Goal: Check status: Check status

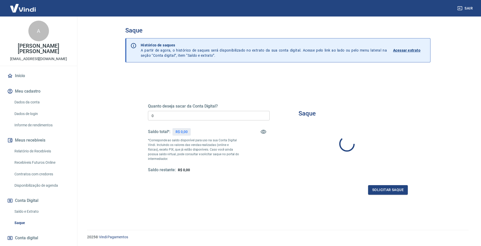
type input "R$ 0,00"
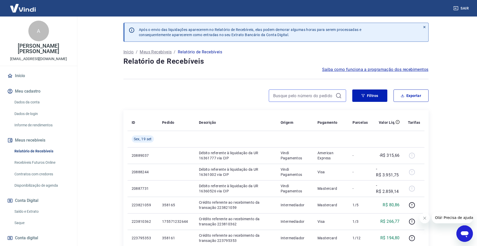
click at [297, 95] on input at bounding box center [303, 96] width 60 height 8
paste input "175698714634"
type input "175698714634"
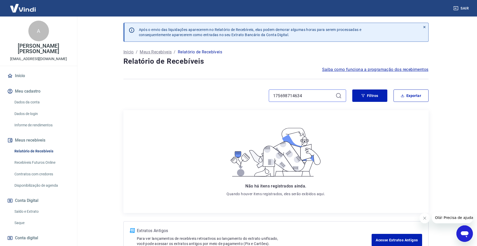
drag, startPoint x: 247, startPoint y: 95, endPoint x: 173, endPoint y: 95, distance: 74.4
click at [173, 95] on div "175698714634" at bounding box center [234, 95] width 223 height 12
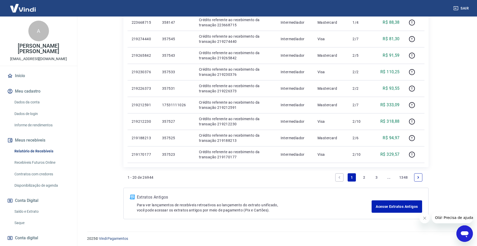
scroll to position [316, 0]
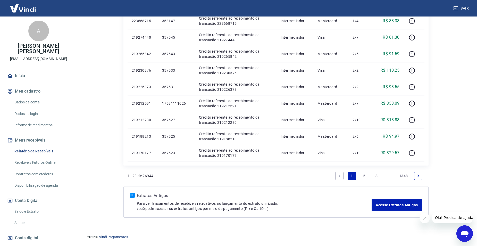
click at [360, 177] on link "2" at bounding box center [364, 176] width 8 height 8
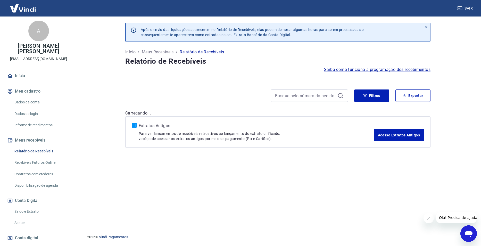
click at [361, 177] on div "Após o envio das liquidações aparecerem no Relatório de Recebíveis, elas podem …" at bounding box center [277, 119] width 317 height 207
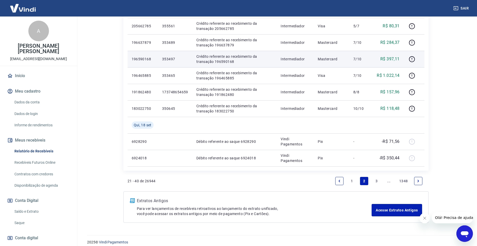
scroll to position [332, 0]
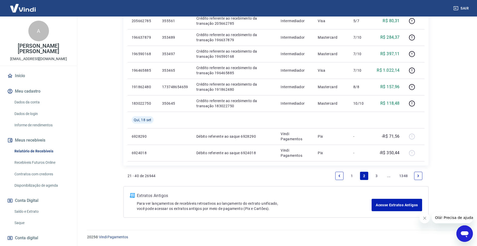
click at [374, 176] on link "3" at bounding box center [376, 176] width 8 height 8
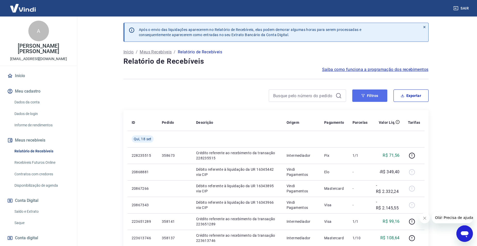
click at [371, 97] on button "Filtros" at bounding box center [369, 95] width 35 height 12
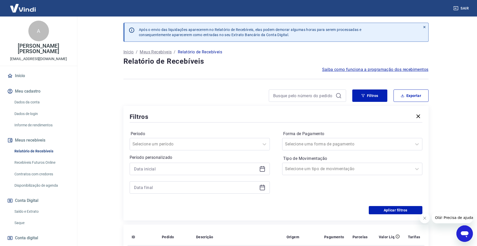
click at [263, 171] on icon at bounding box center [262, 169] width 6 height 6
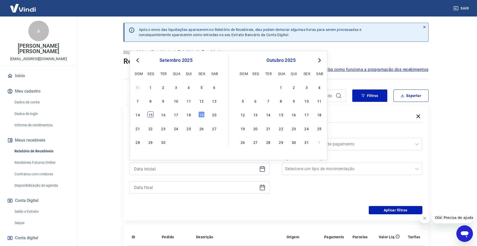
click at [152, 117] on div "15" at bounding box center [150, 114] width 6 height 6
type input "15/09/2025"
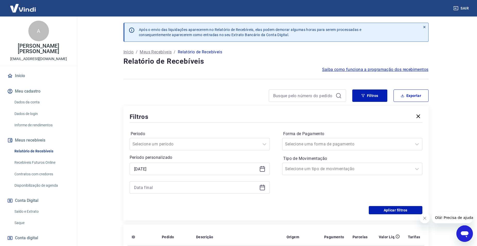
click at [262, 188] on icon at bounding box center [262, 187] width 6 height 6
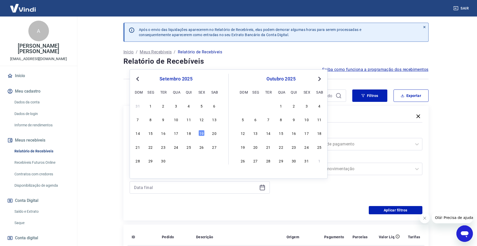
click at [155, 133] on div "14 15 16 17 18 19 20" at bounding box center [176, 132] width 84 height 7
click at [150, 134] on div "15" at bounding box center [150, 133] width 6 height 6
type input "15/09/2025"
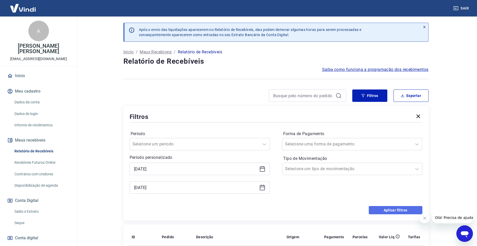
click at [379, 209] on button "Aplicar filtros" at bounding box center [396, 210] width 54 height 8
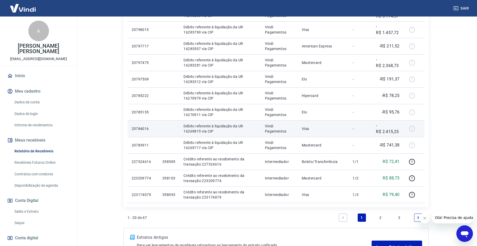
scroll to position [283, 0]
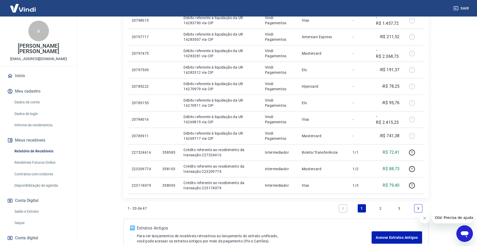
click at [377, 211] on link "2" at bounding box center [380, 208] width 8 height 8
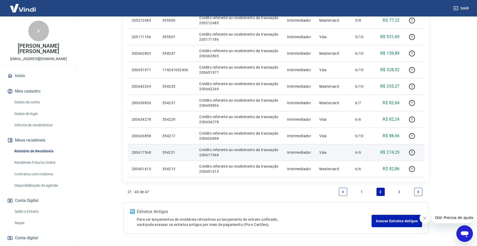
scroll to position [309, 0]
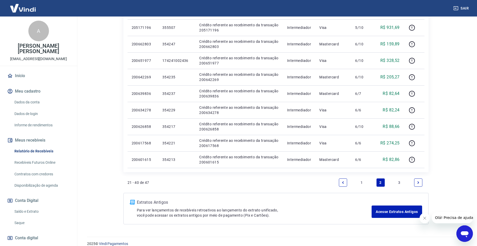
click at [399, 181] on link "3" at bounding box center [399, 182] width 8 height 8
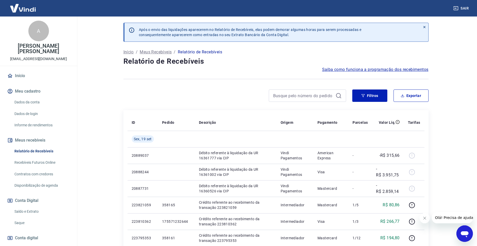
scroll to position [23, 0]
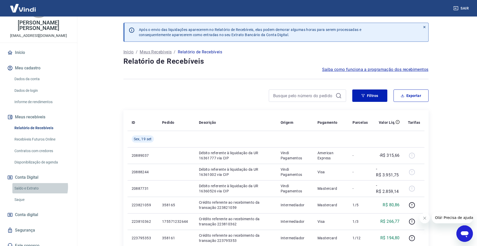
click at [34, 183] on link "Saldo e Extrato" at bounding box center [41, 188] width 58 height 11
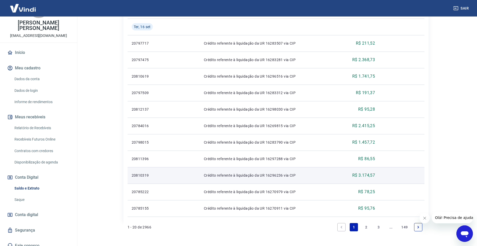
scroll to position [360, 0]
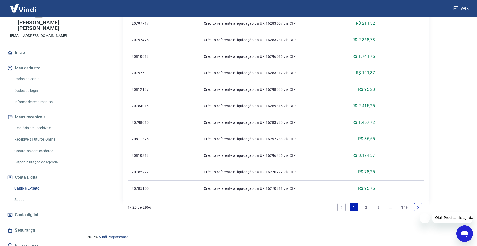
click at [365, 211] on link "2" at bounding box center [366, 207] width 8 height 8
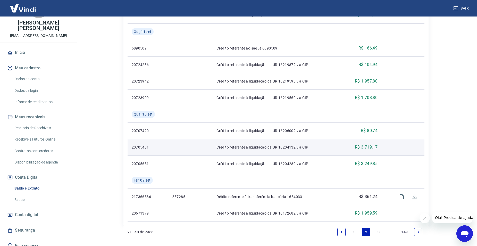
scroll to position [393, 0]
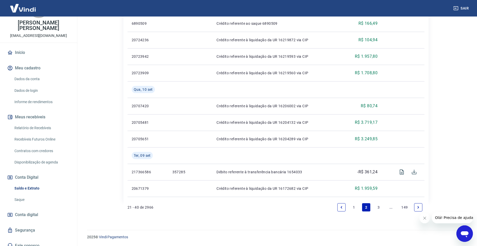
click at [374, 209] on link "3" at bounding box center [378, 207] width 8 height 8
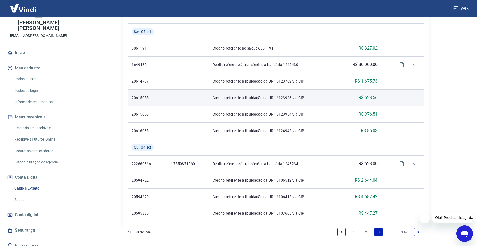
scroll to position [360, 0]
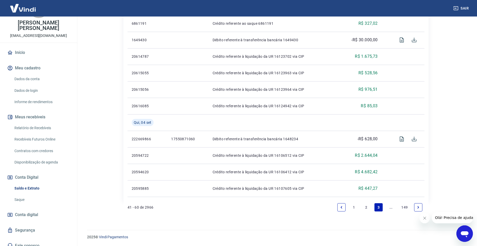
click at [418, 209] on link "Next page" at bounding box center [418, 207] width 8 height 8
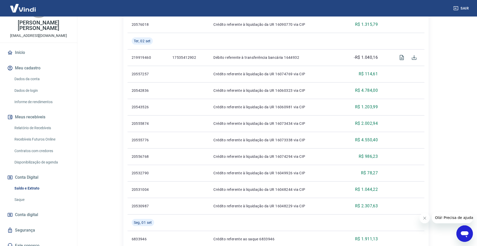
scroll to position [180, 0]
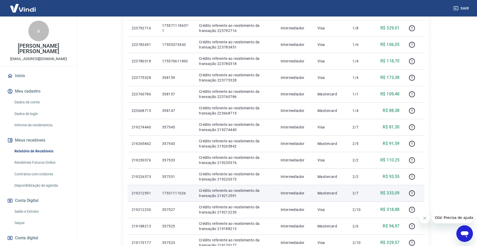
scroll to position [316, 0]
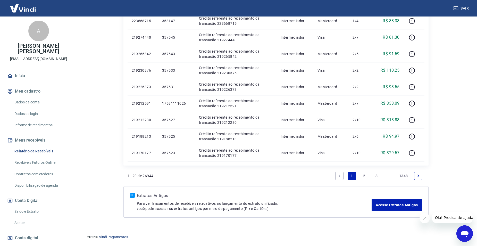
click at [365, 176] on link "2" at bounding box center [364, 176] width 8 height 8
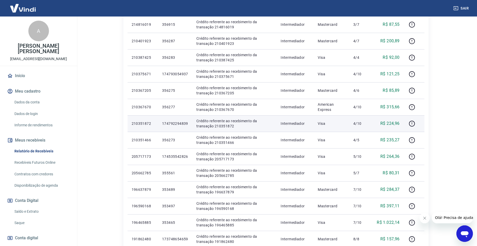
scroll to position [332, 0]
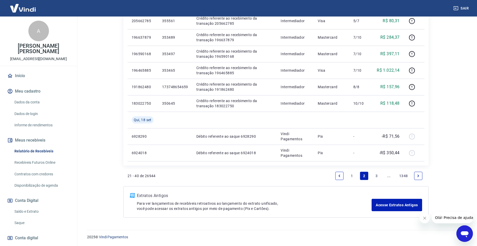
click at [373, 173] on link "3" at bounding box center [376, 176] width 8 height 8
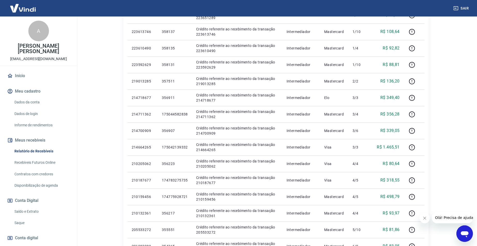
scroll to position [52, 0]
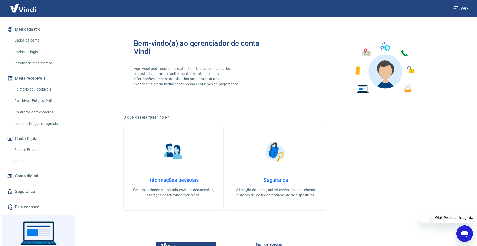
scroll to position [77, 0]
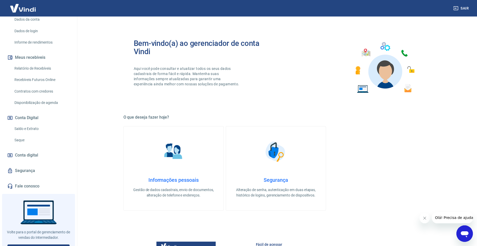
click at [32, 124] on link "Saldo e Extrato" at bounding box center [41, 128] width 58 height 11
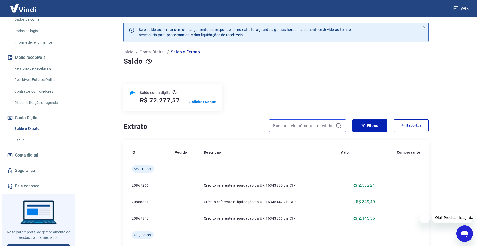
click at [299, 124] on input at bounding box center [303, 126] width 60 height 8
paste input "175698714634"
type input "175698714634"
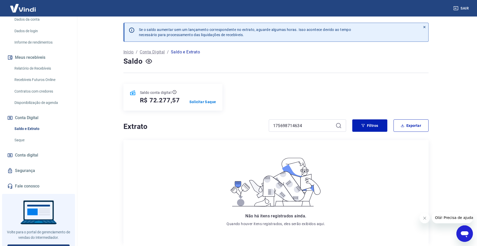
click at [340, 130] on div "175698714634" at bounding box center [307, 125] width 77 height 12
click at [340, 124] on icon at bounding box center [338, 125] width 6 height 6
click at [338, 127] on icon at bounding box center [338, 125] width 6 height 6
click at [304, 127] on input "175698714634" at bounding box center [303, 126] width 60 height 8
drag, startPoint x: 310, startPoint y: 123, endPoint x: 137, endPoint y: 122, distance: 172.6
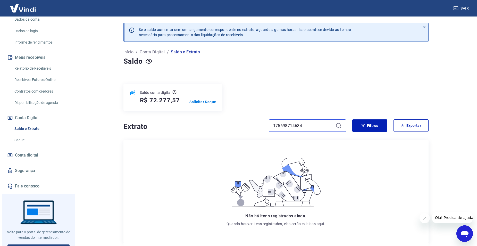
click at [137, 122] on div "Extrato 175698714634" at bounding box center [234, 125] width 223 height 12
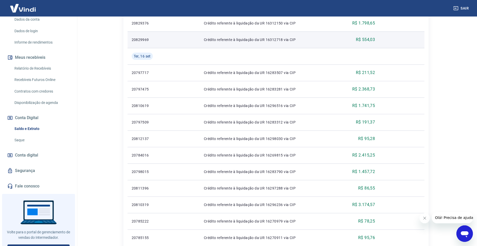
scroll to position [335, 0]
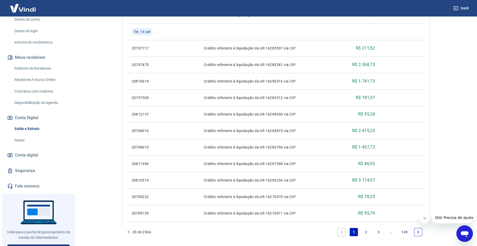
click at [365, 230] on link "2" at bounding box center [366, 232] width 8 height 8
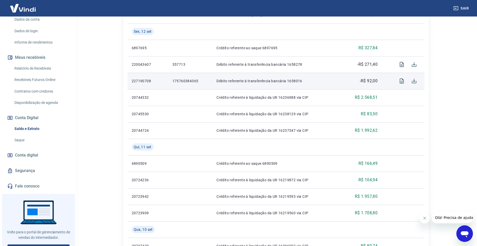
scroll to position [309, 0]
